Goal: Check status: Verify the current state of an ongoing process or item

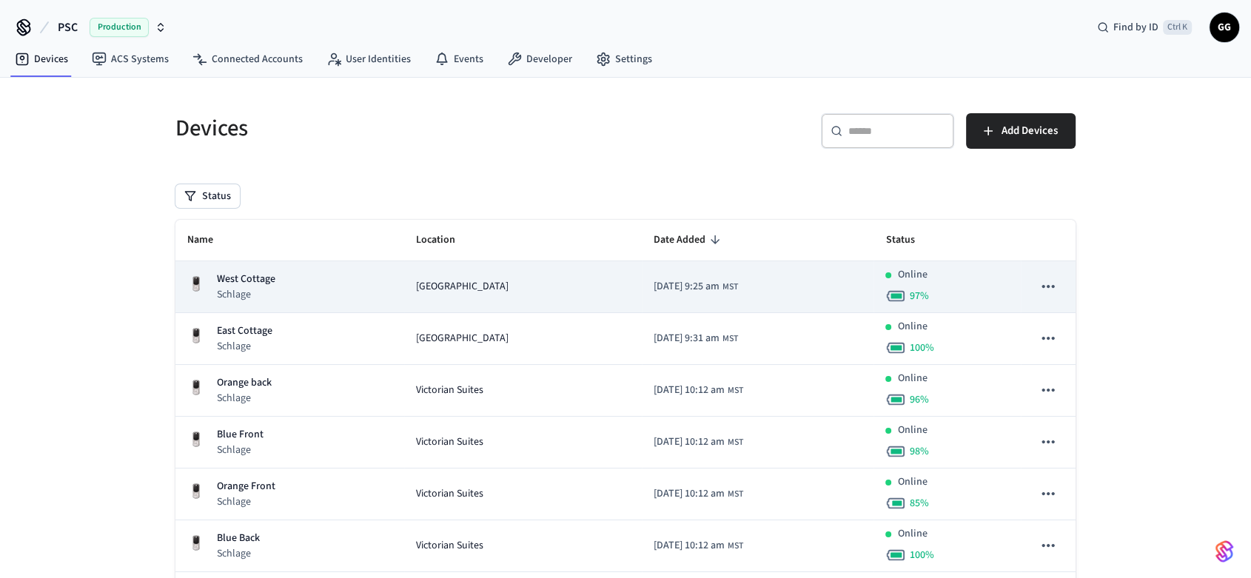
click at [566, 270] on td "[GEOGRAPHIC_DATA]" at bounding box center [523, 287] width 238 height 52
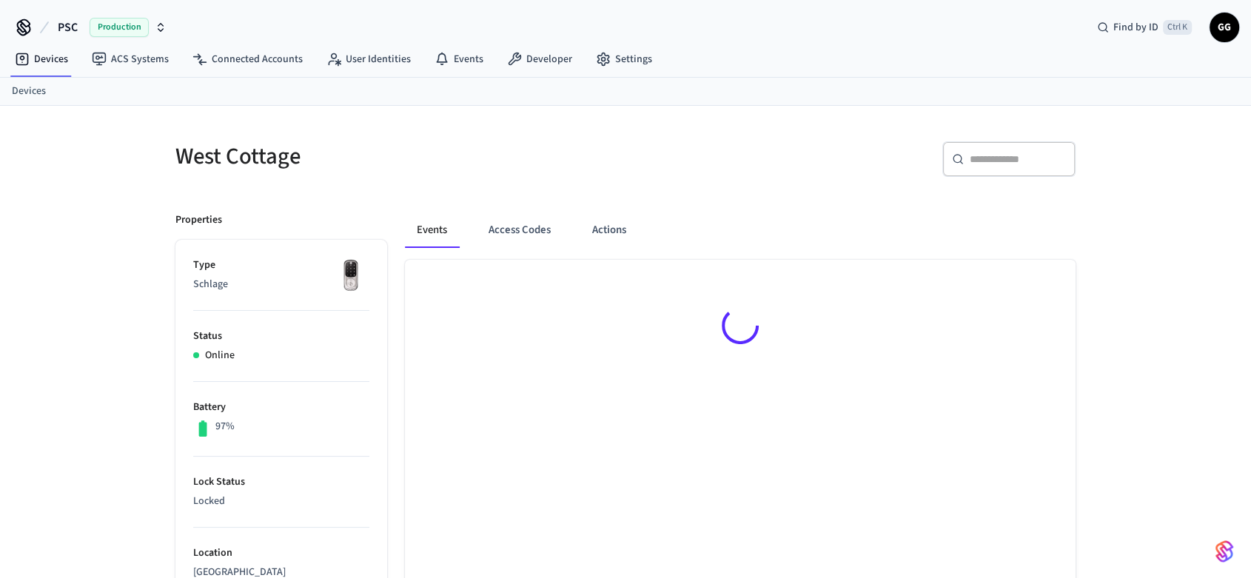
click at [549, 282] on div at bounding box center [740, 328] width 671 height 137
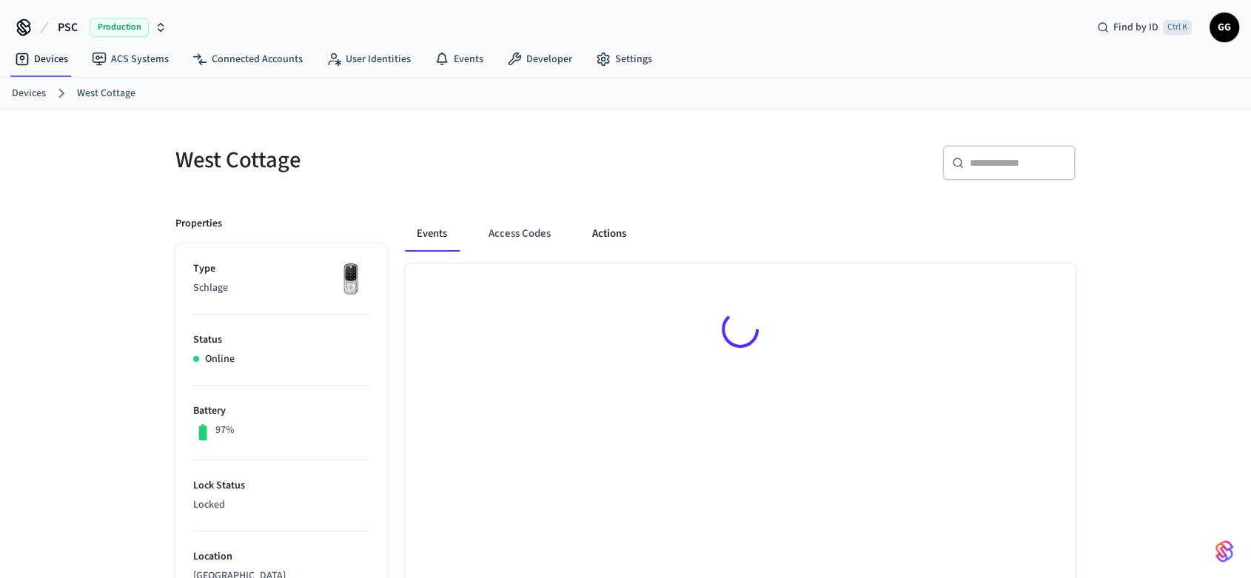
click at [603, 232] on button "Actions" at bounding box center [609, 234] width 58 height 36
click at [603, 232] on button "Actions" at bounding box center [610, 234] width 58 height 36
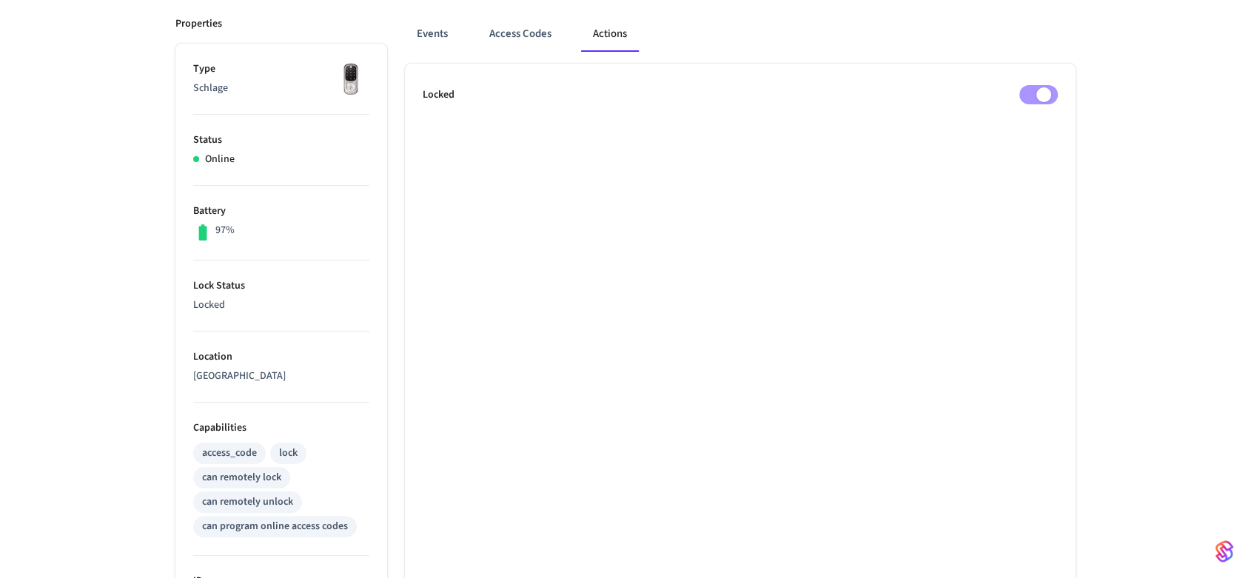
scroll to position [199, 0]
click at [423, 31] on button "Events" at bounding box center [432, 35] width 55 height 36
